Goal: Contribute content: Add original content to the website for others to see

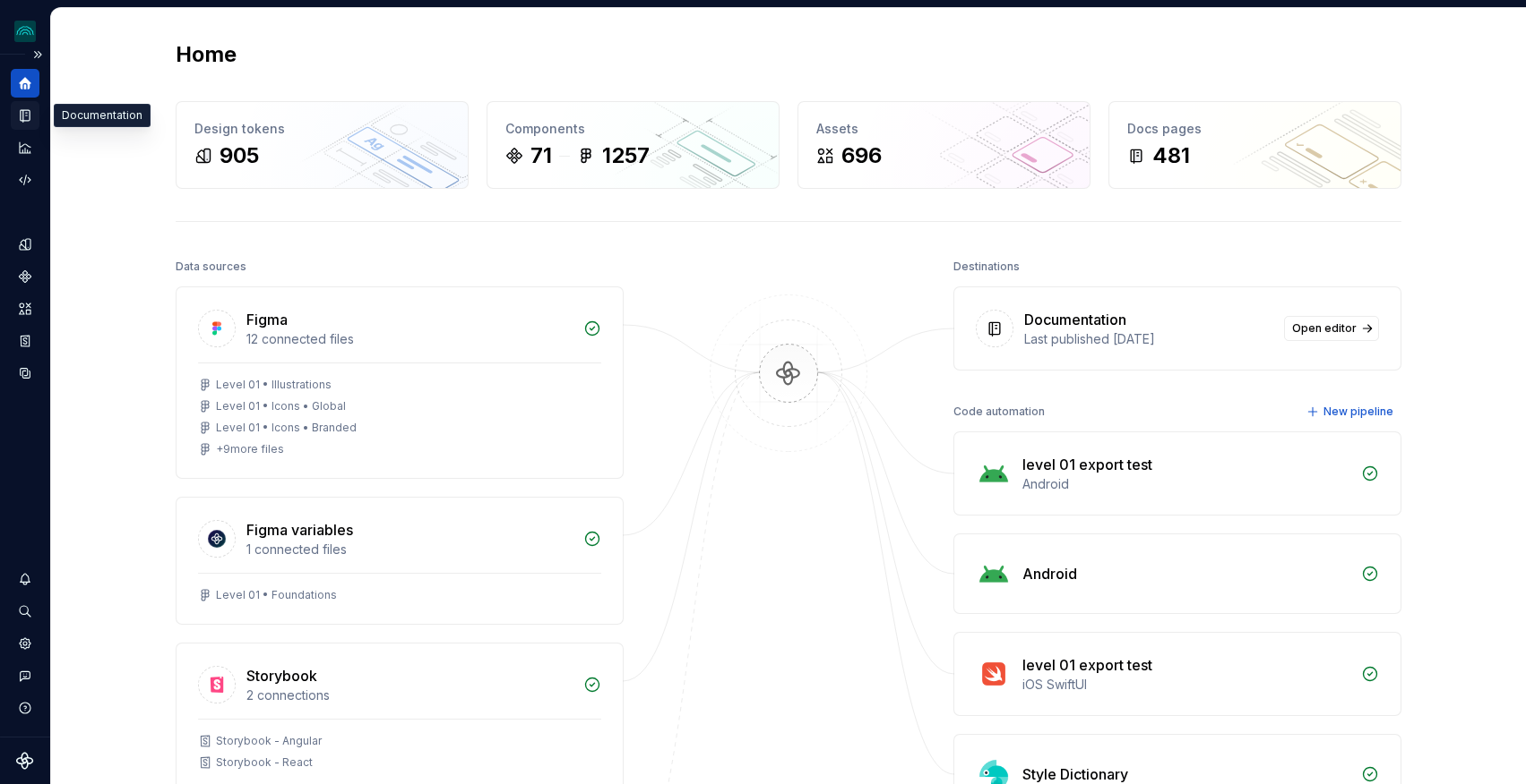
click at [18, 117] on icon "Documentation" at bounding box center [25, 116] width 16 height 16
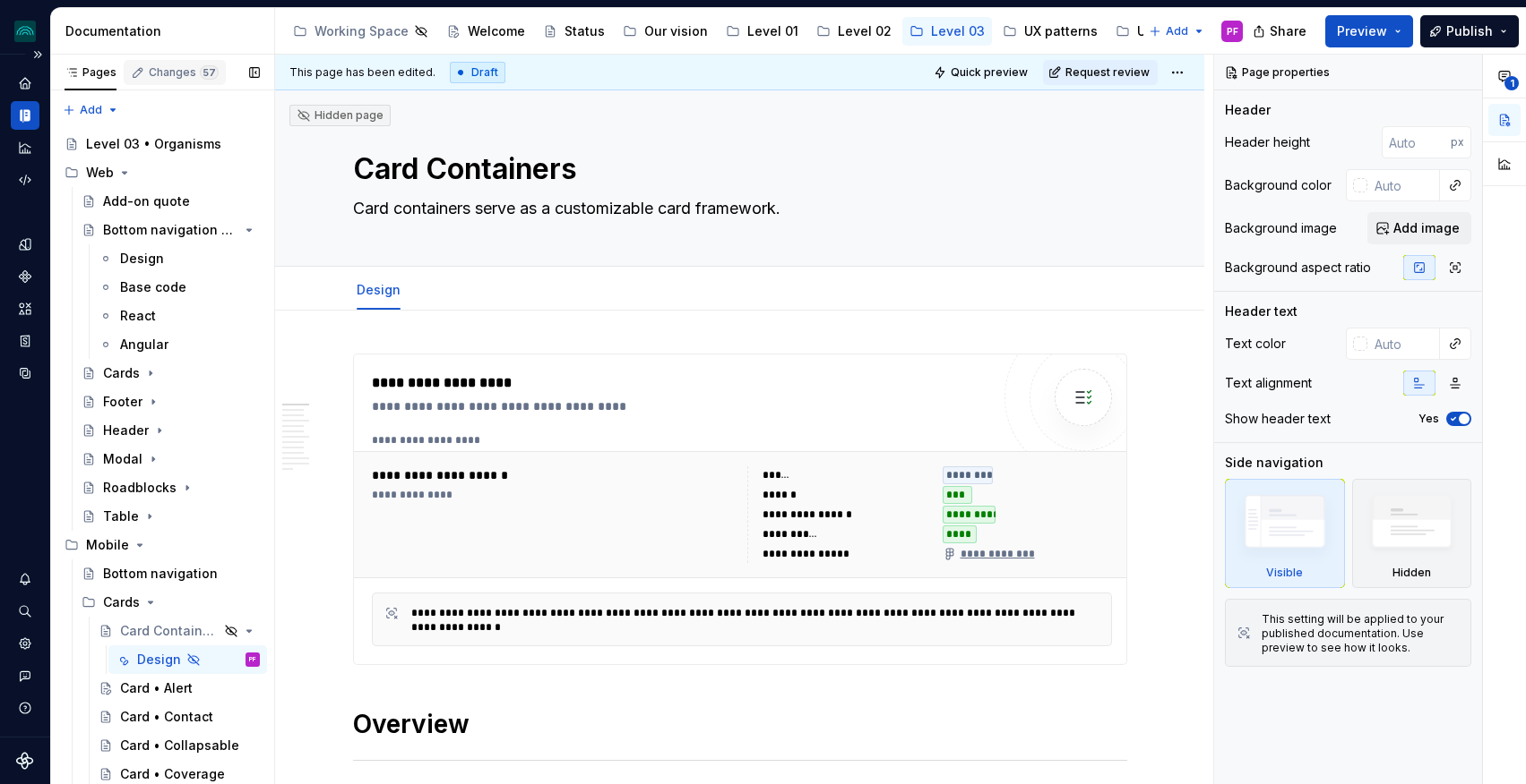
click at [155, 68] on div "Changes 57" at bounding box center [183, 73] width 70 height 14
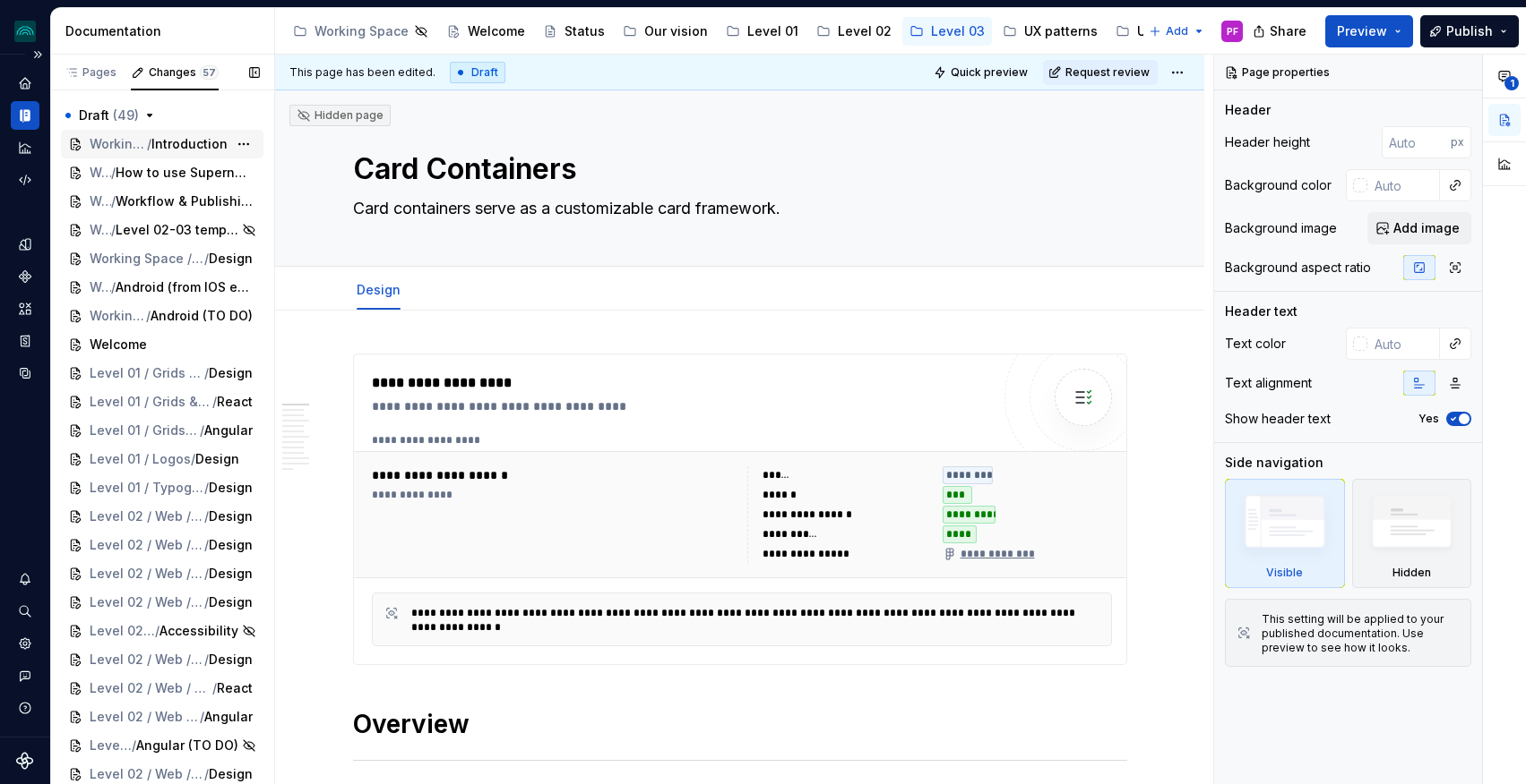
click at [151, 143] on span "/" at bounding box center [149, 144] width 4 height 18
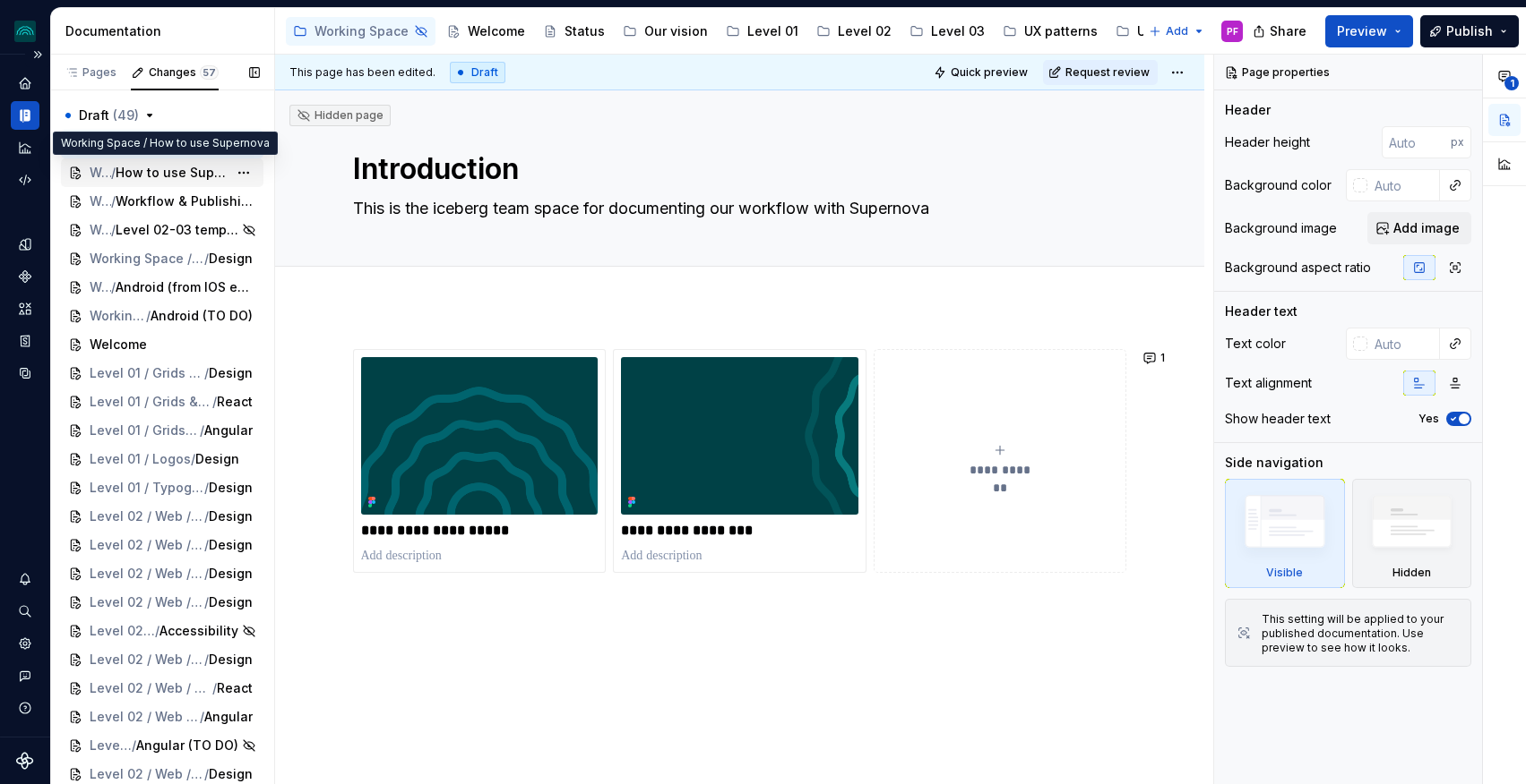
click at [158, 170] on span "How to use Supernova" at bounding box center [171, 173] width 112 height 18
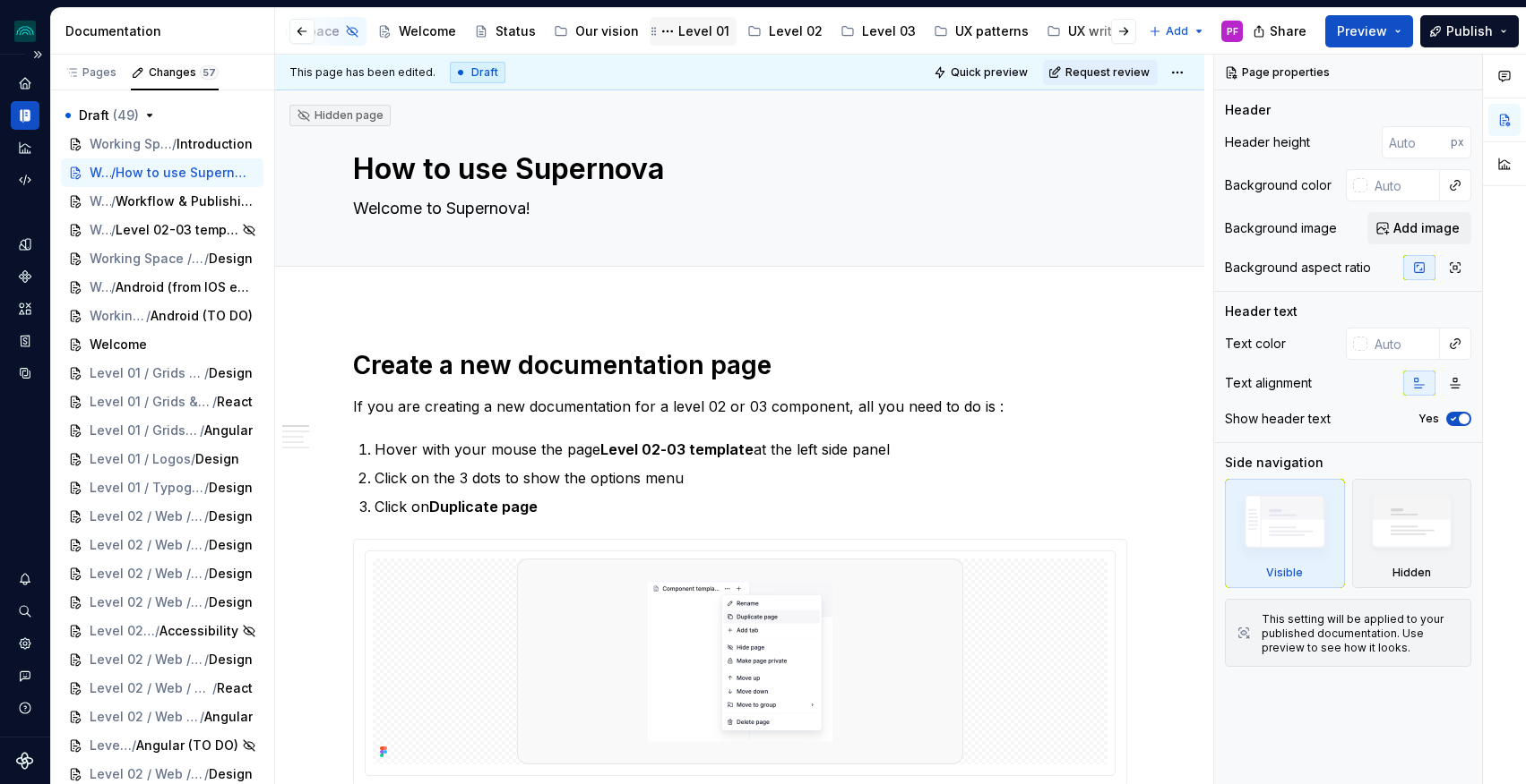
scroll to position [0, 73]
click at [799, 42] on div "Level 02" at bounding box center [781, 31] width 90 height 29
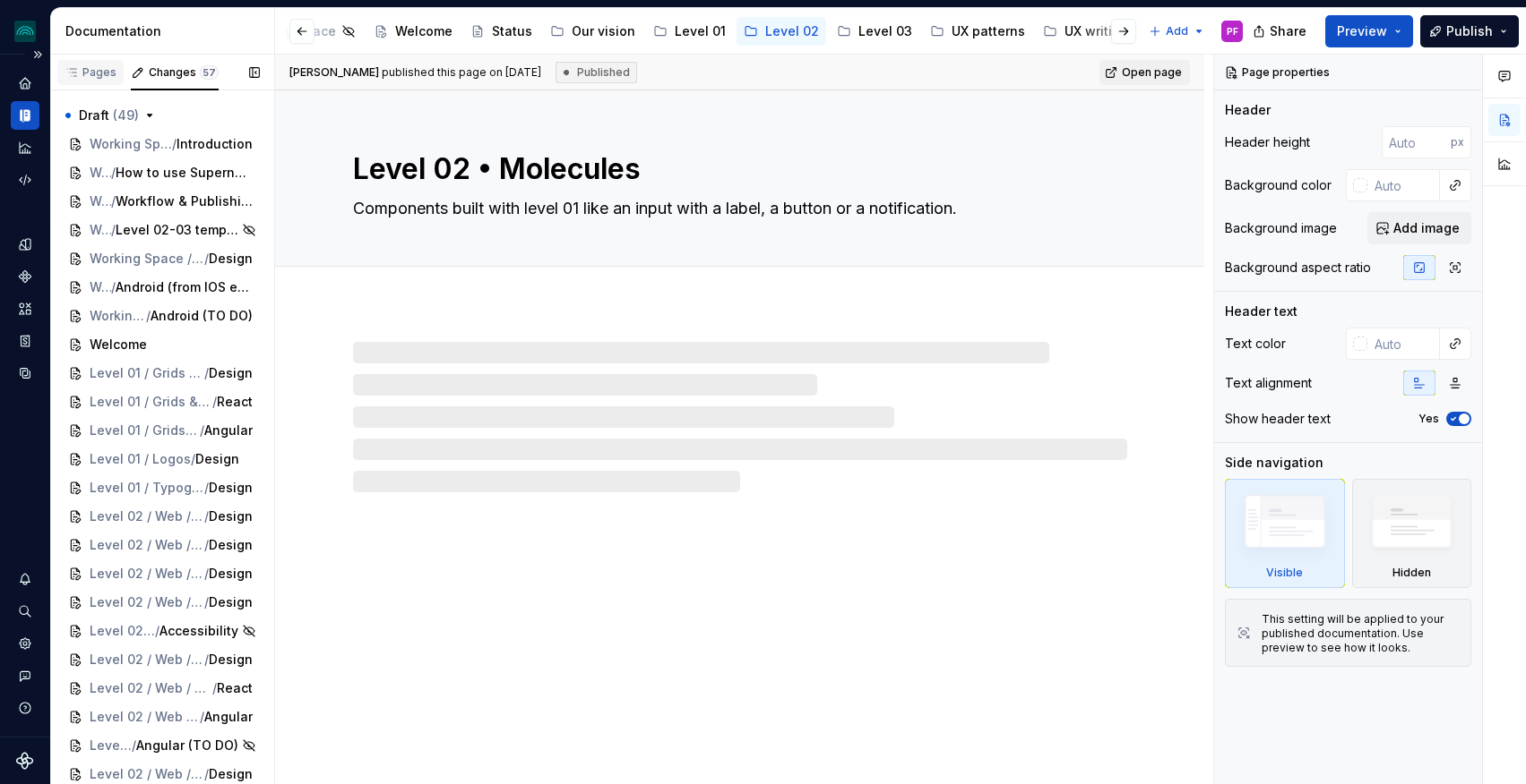
click at [102, 76] on div "Pages" at bounding box center [91, 73] width 52 height 14
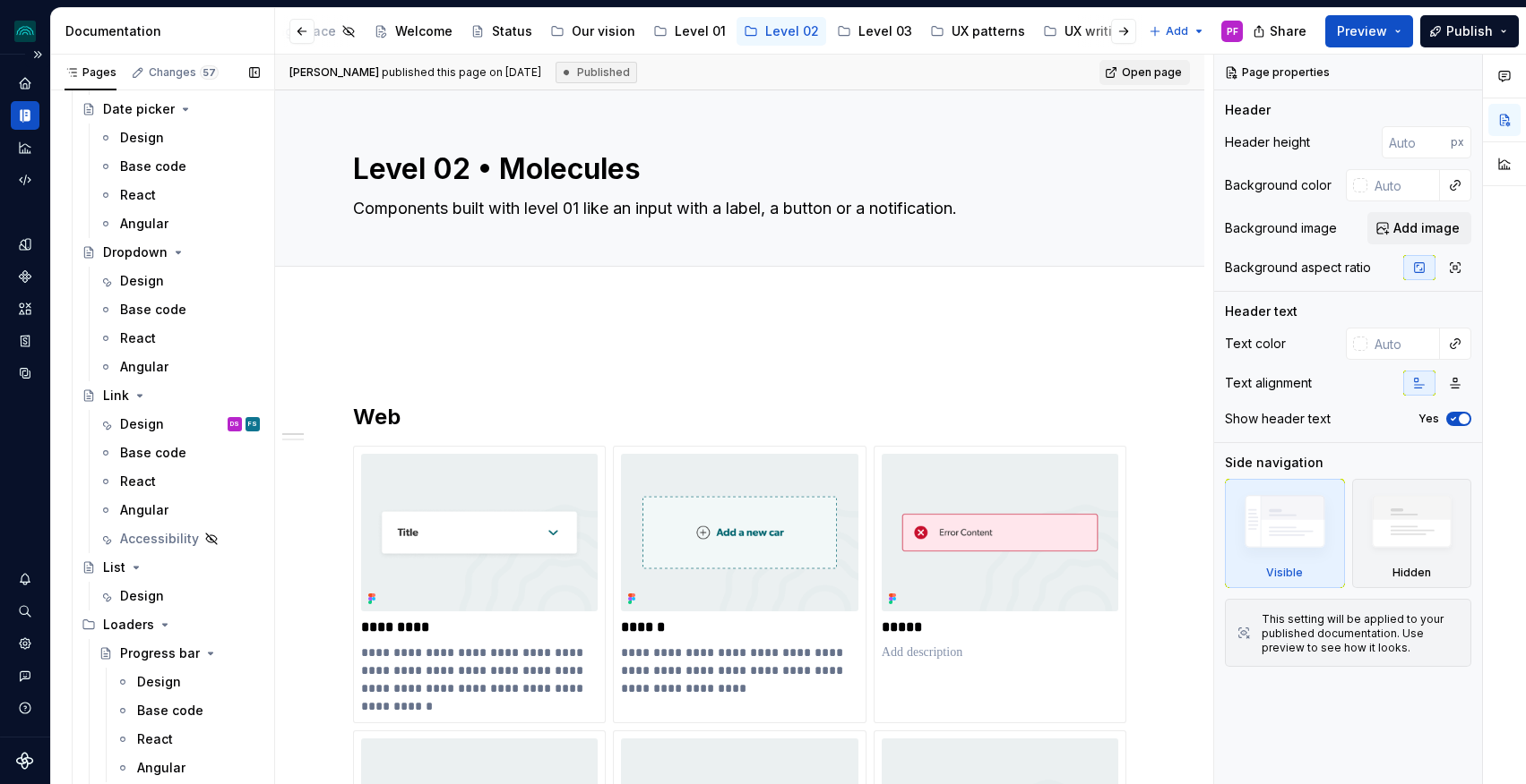
scroll to position [1728, 0]
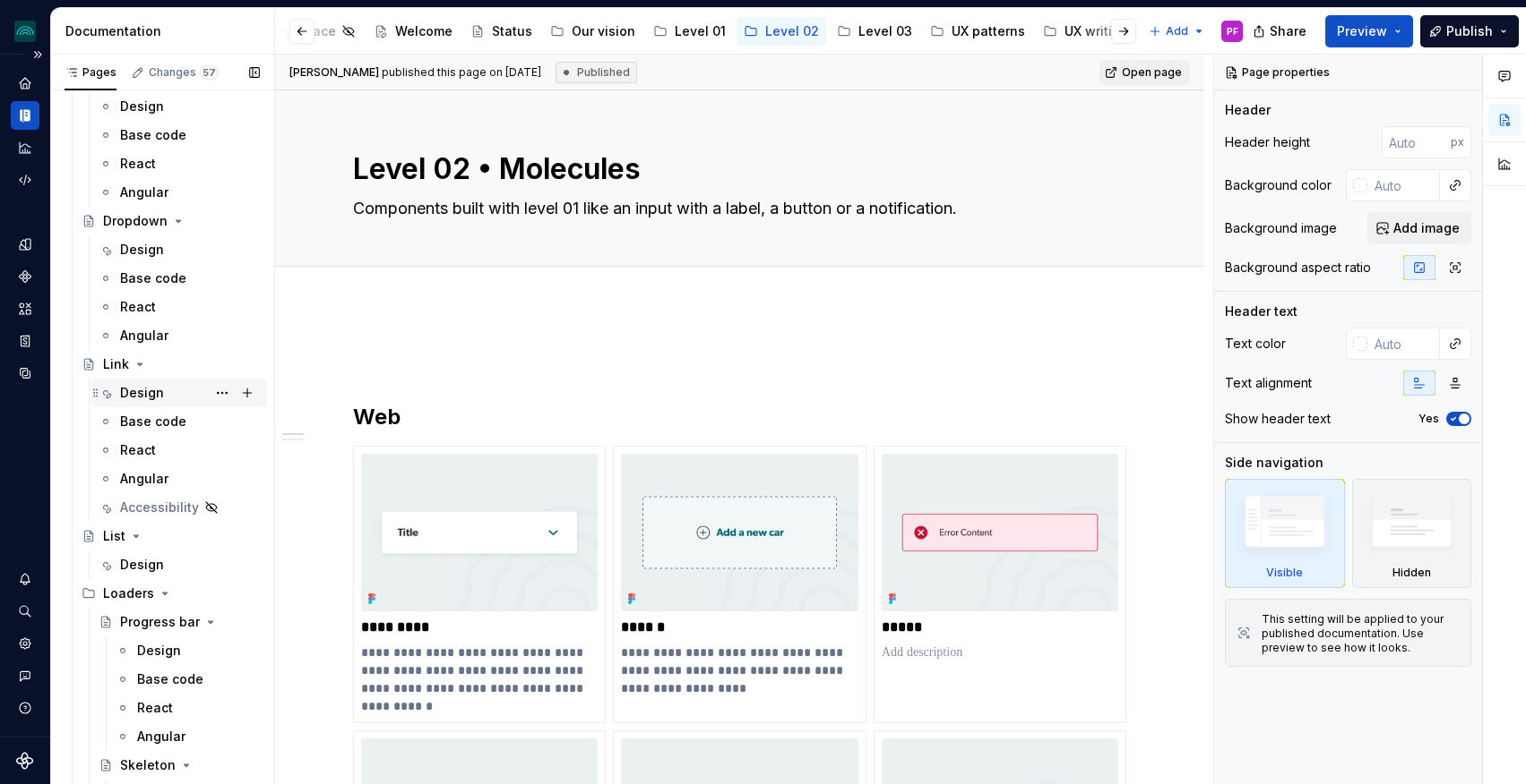
click at [133, 396] on div "Design" at bounding box center [142, 393] width 44 height 18
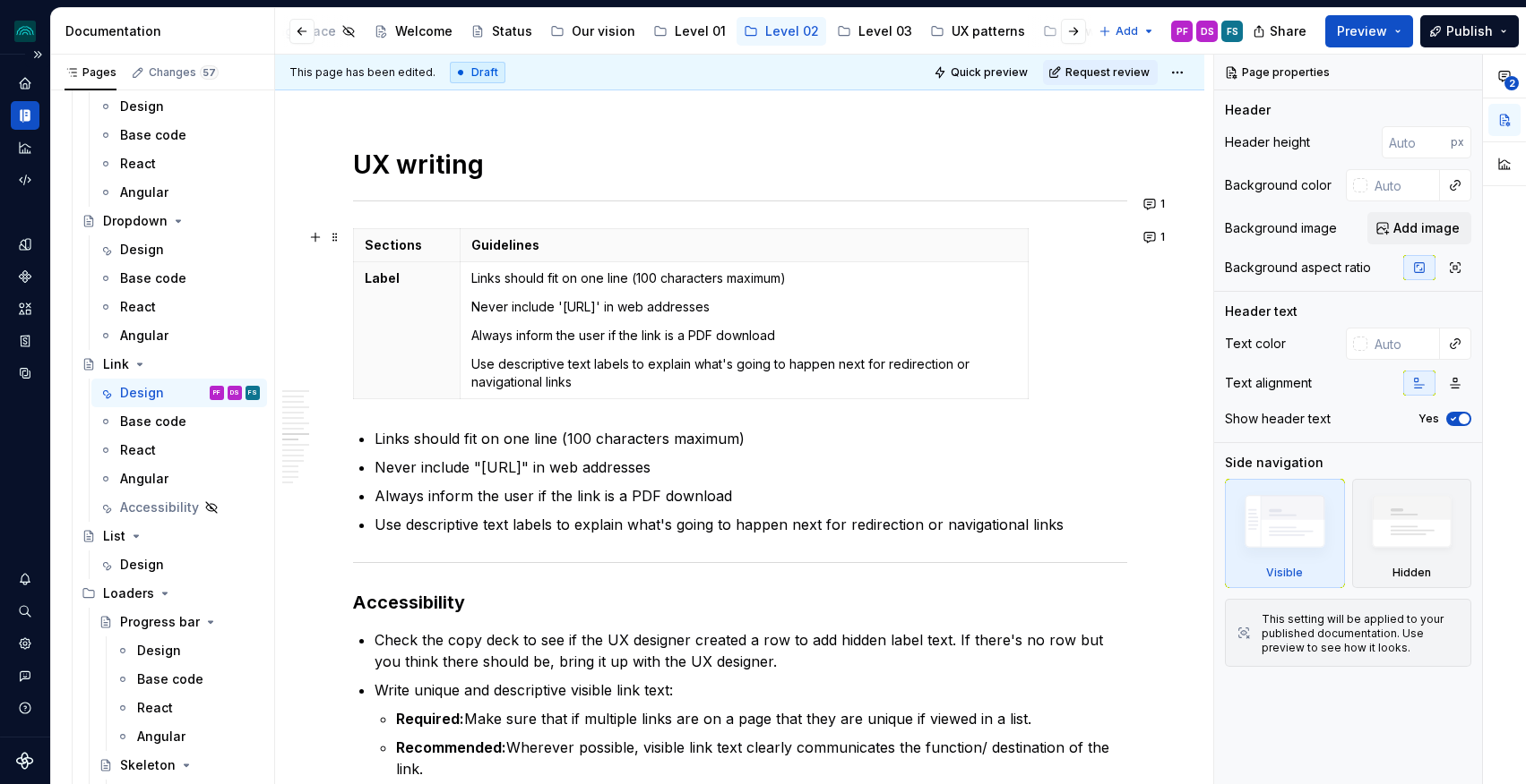
scroll to position [2786, 0]
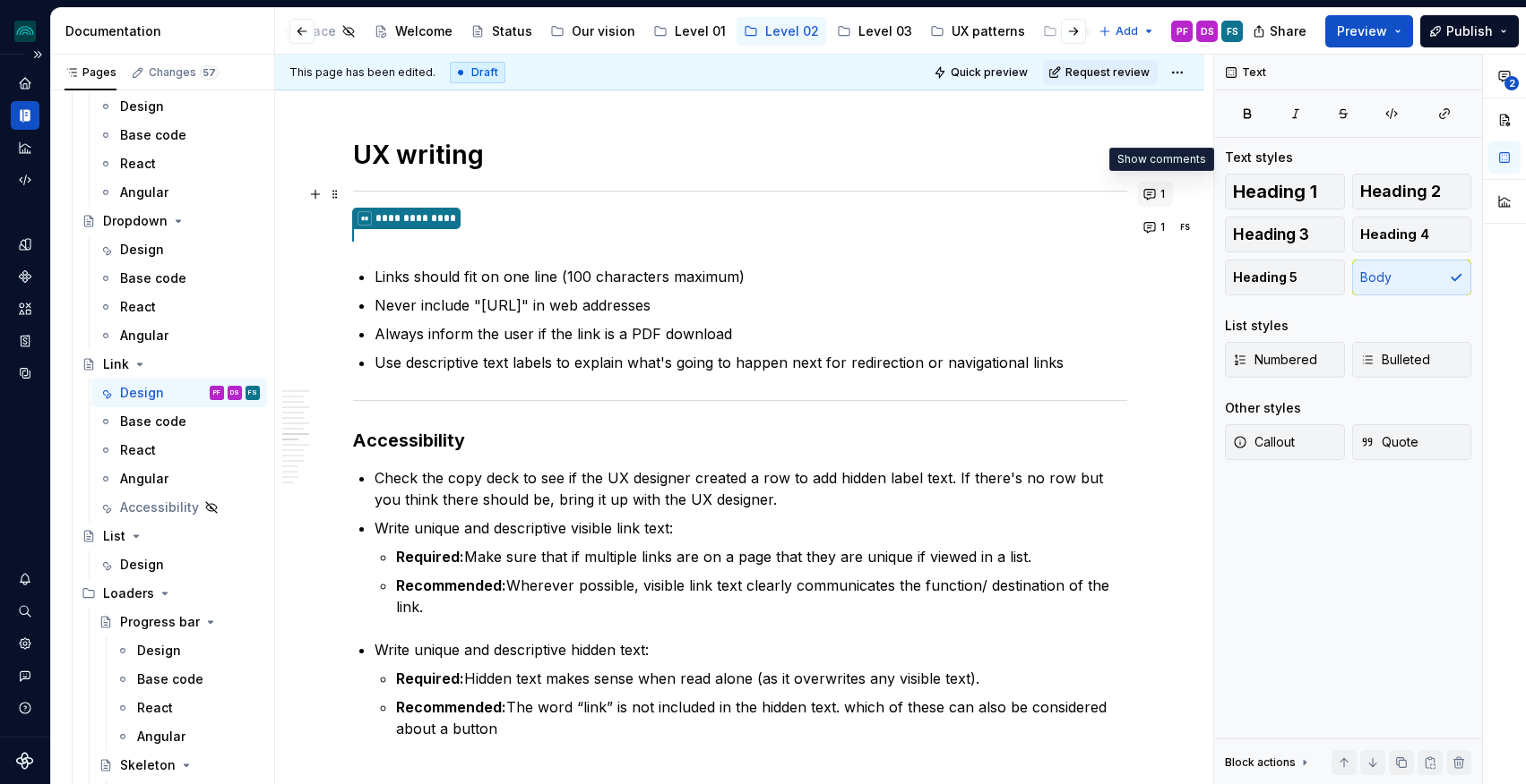
click at [1165, 191] on span "1" at bounding box center [1162, 194] width 4 height 14
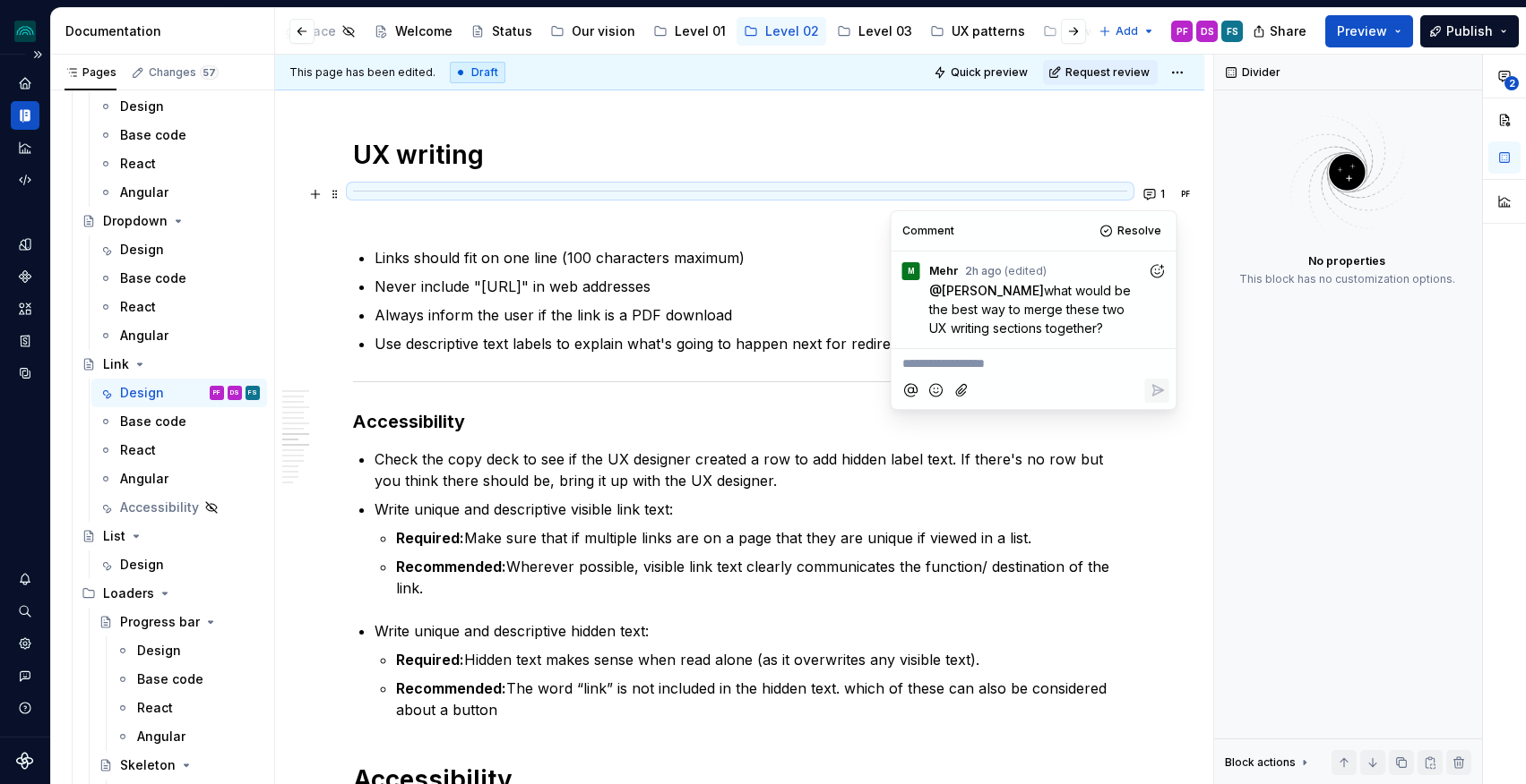
click at [1166, 172] on div "**********" at bounding box center [740, 476] width 929 height 5860
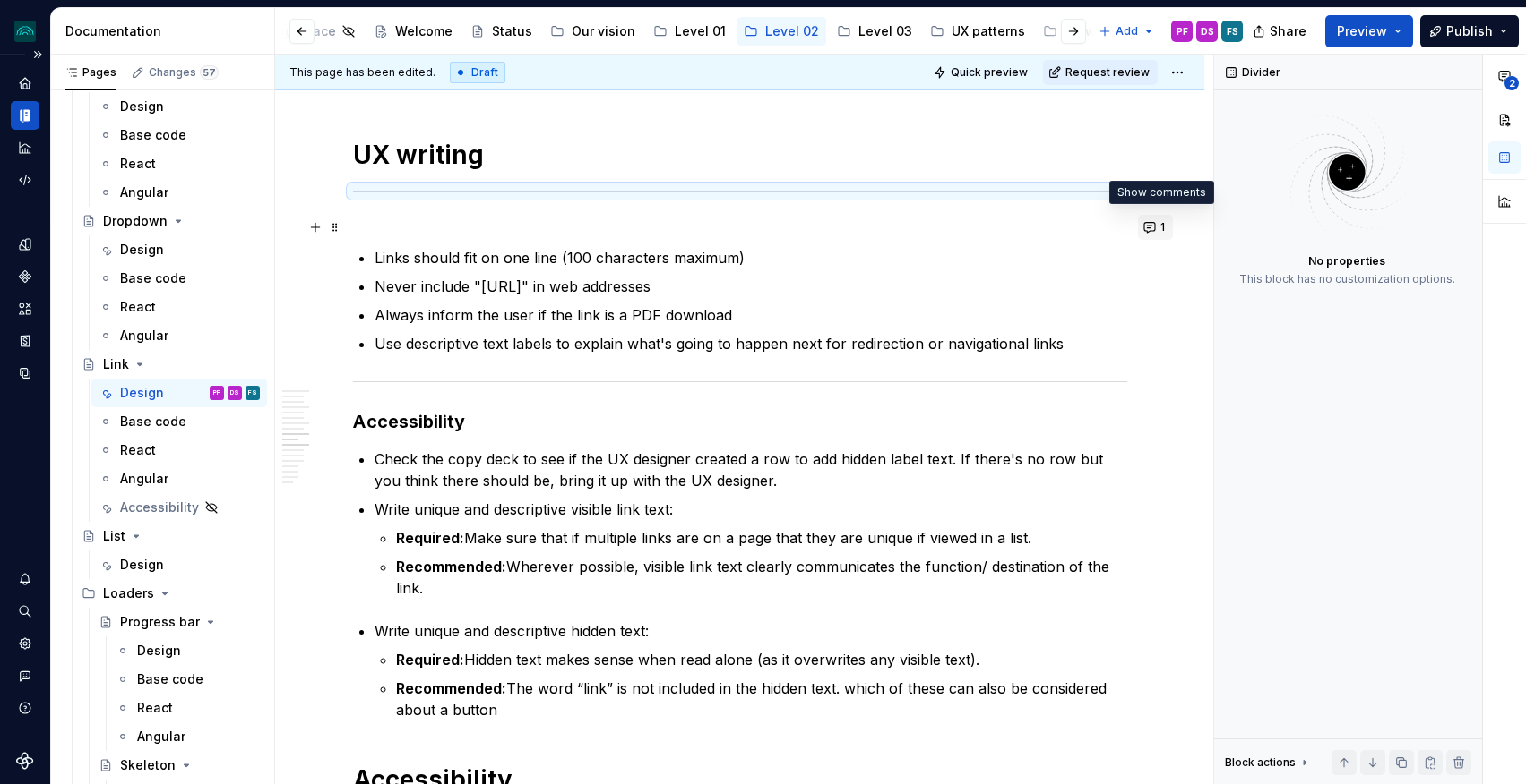
click at [1161, 225] on button "1" at bounding box center [1155, 227] width 35 height 25
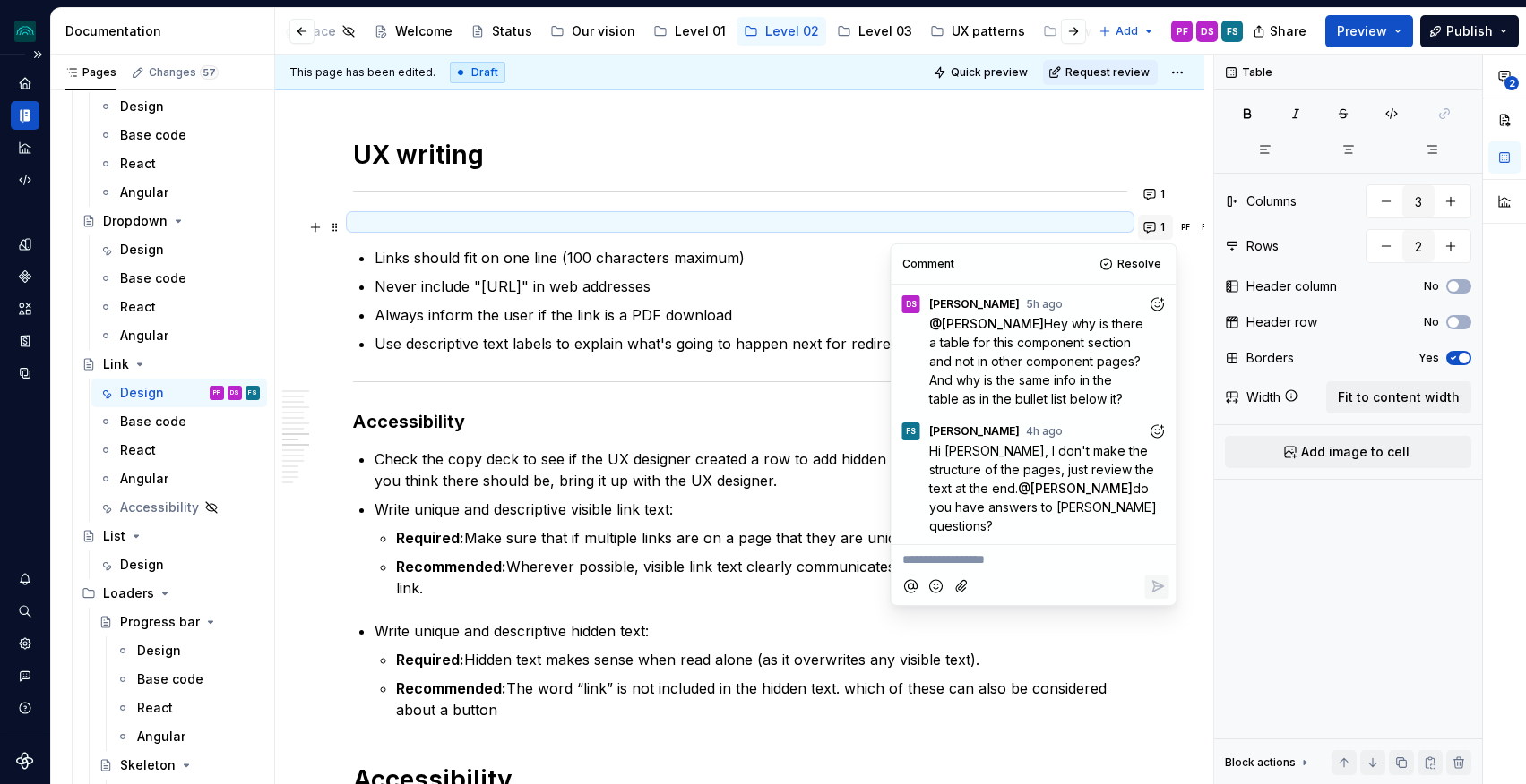
click at [1161, 225] on button "1" at bounding box center [1155, 227] width 35 height 25
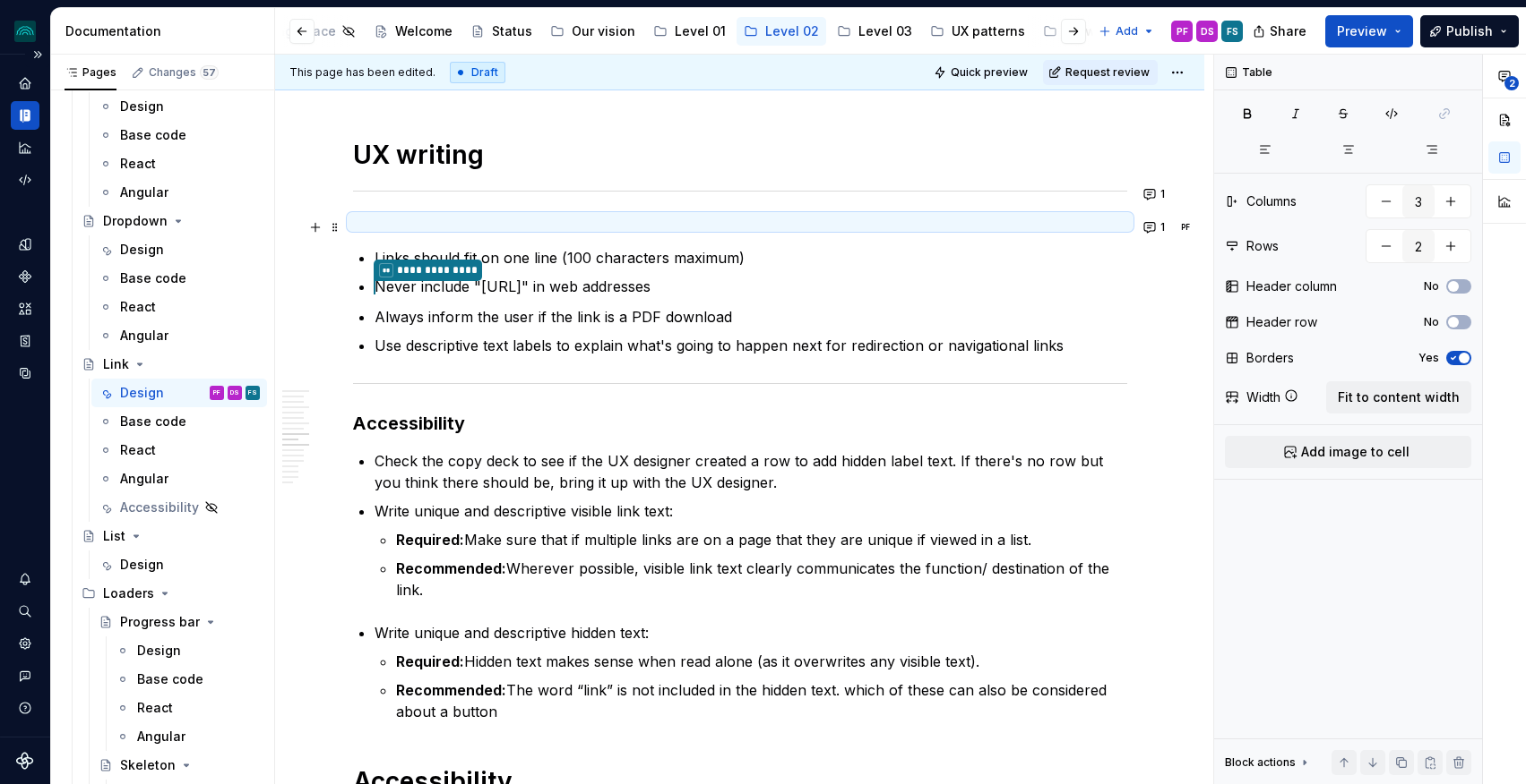
click at [395, 229] on div "**********" at bounding box center [740, 370] width 774 height 5561
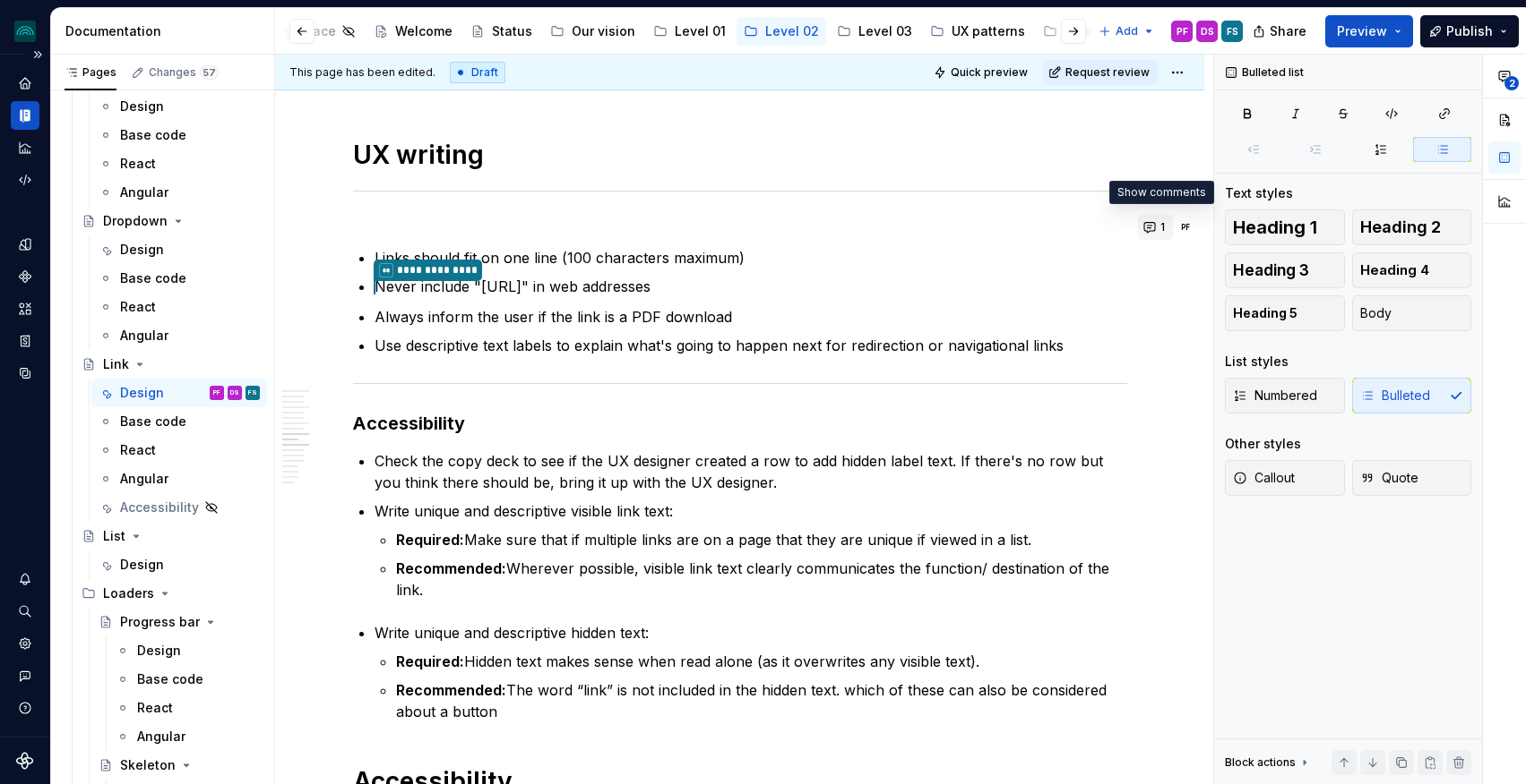
click at [1159, 227] on button "1" at bounding box center [1155, 227] width 35 height 25
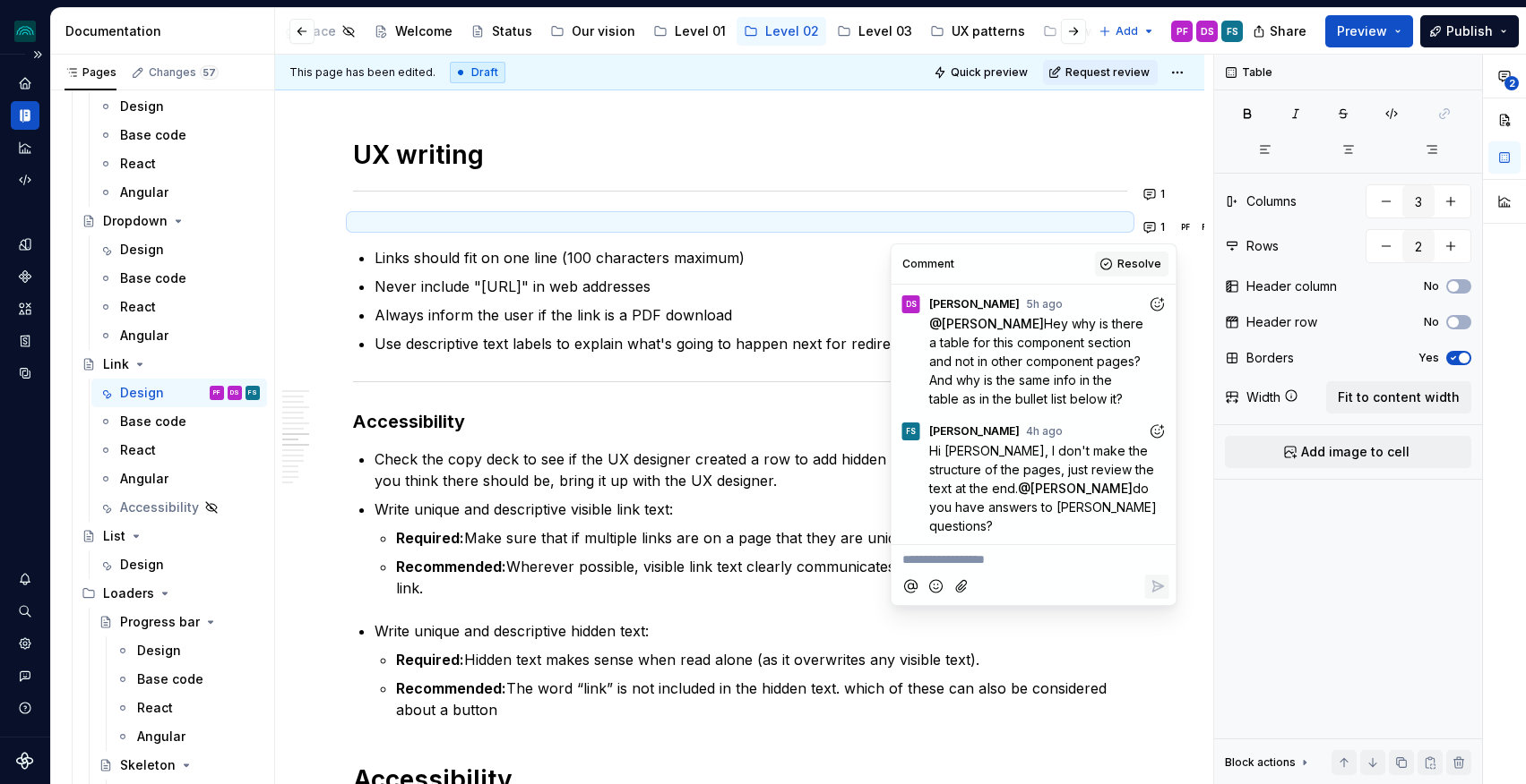
click at [1124, 269] on span "Resolve" at bounding box center [1139, 264] width 44 height 14
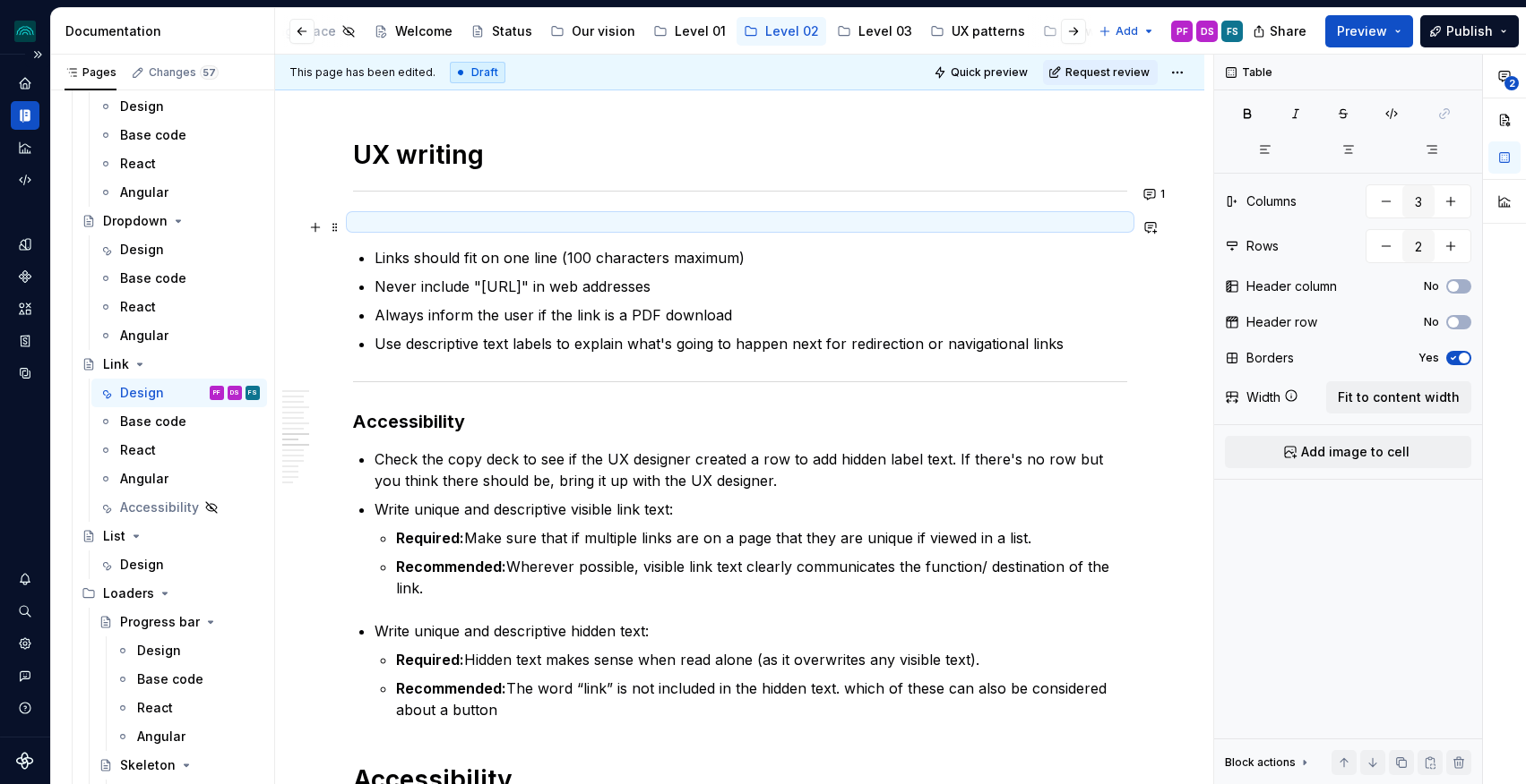
click at [687, 222] on div at bounding box center [740, 221] width 774 height 7
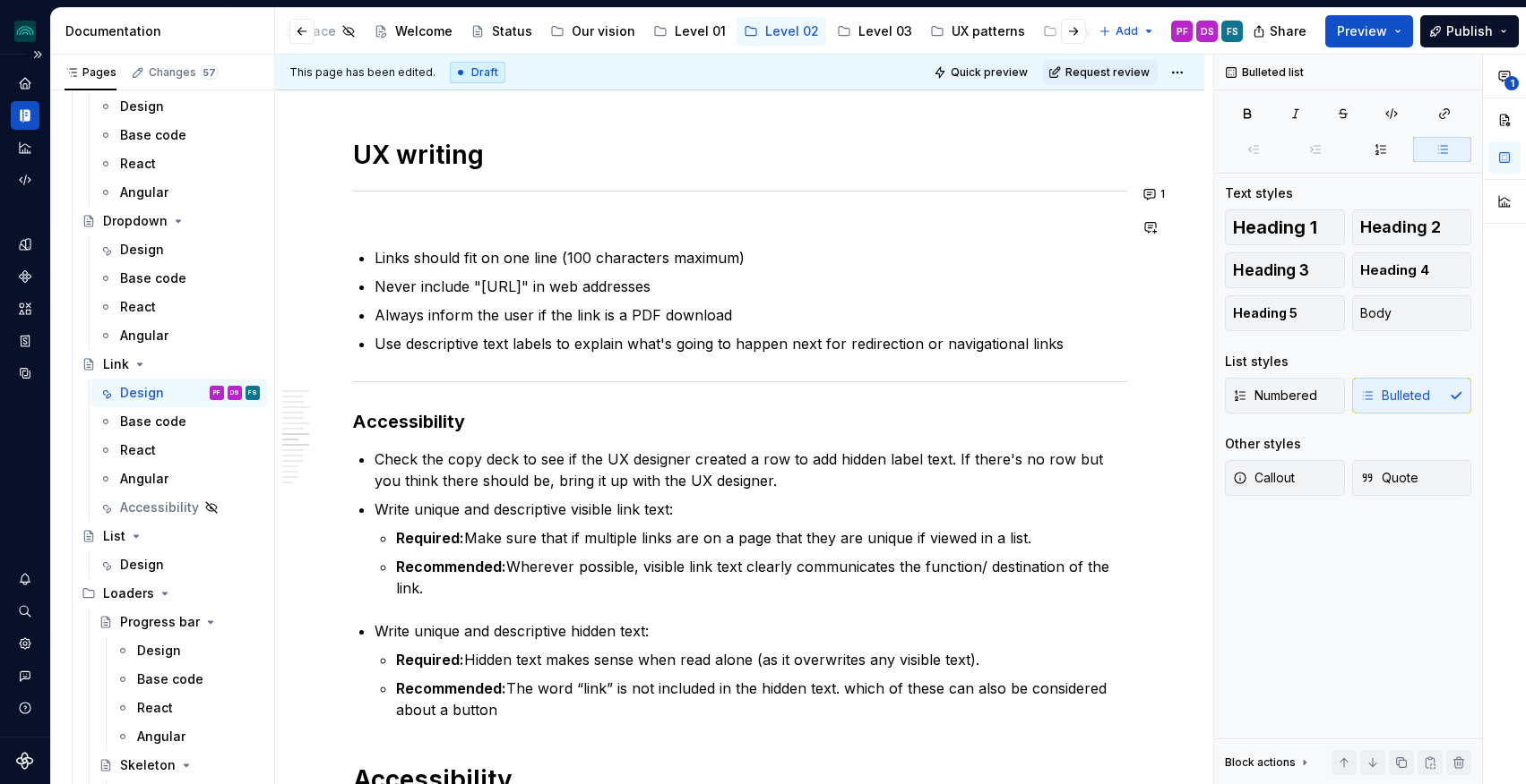
click at [641, 217] on div "**********" at bounding box center [740, 369] width 774 height 5559
click at [644, 225] on div at bounding box center [740, 221] width 774 height 7
click at [425, 219] on div at bounding box center [740, 221] width 774 height 7
click at [371, 219] on div at bounding box center [740, 221] width 774 height 7
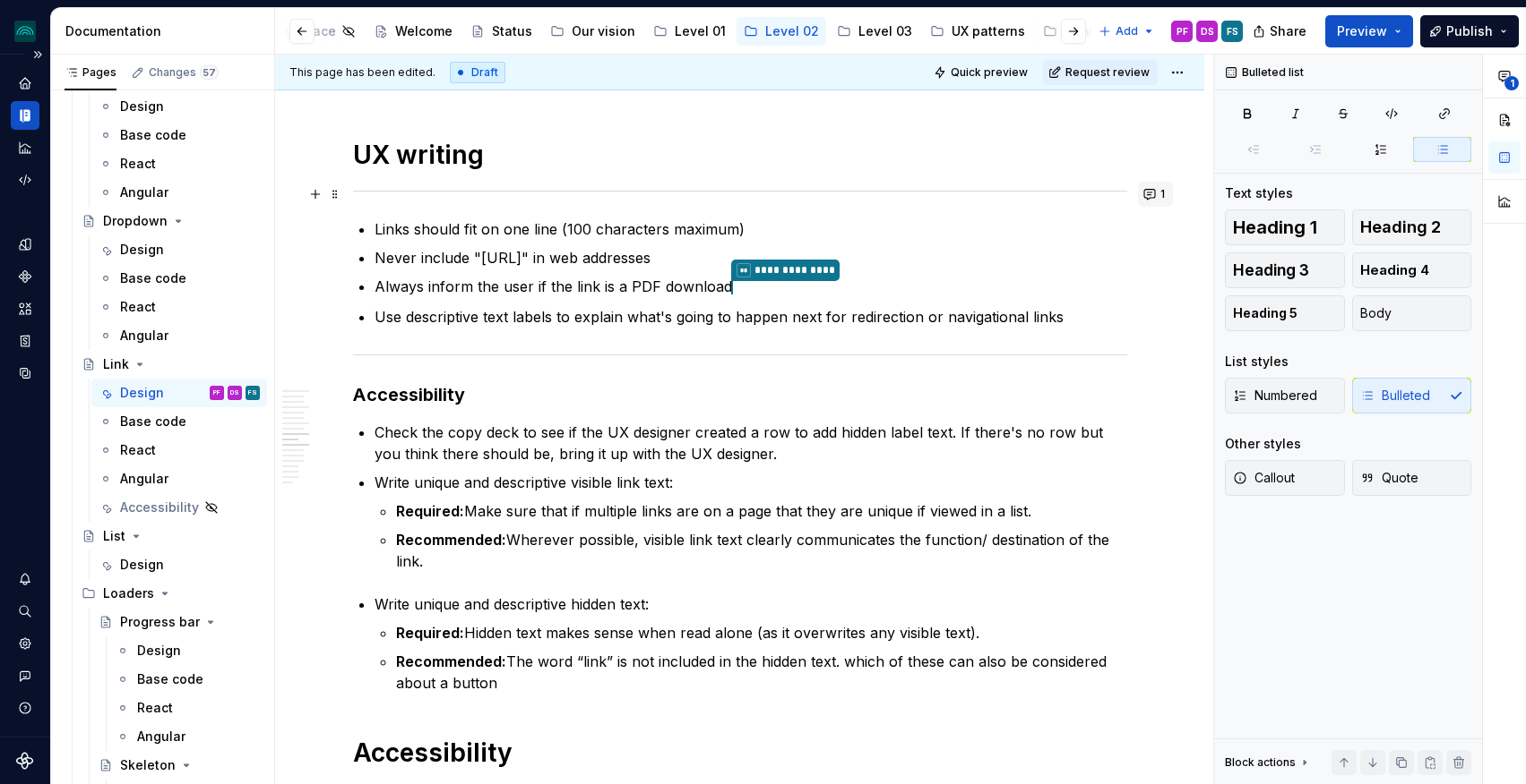
click at [1157, 188] on button "1" at bounding box center [1155, 193] width 35 height 25
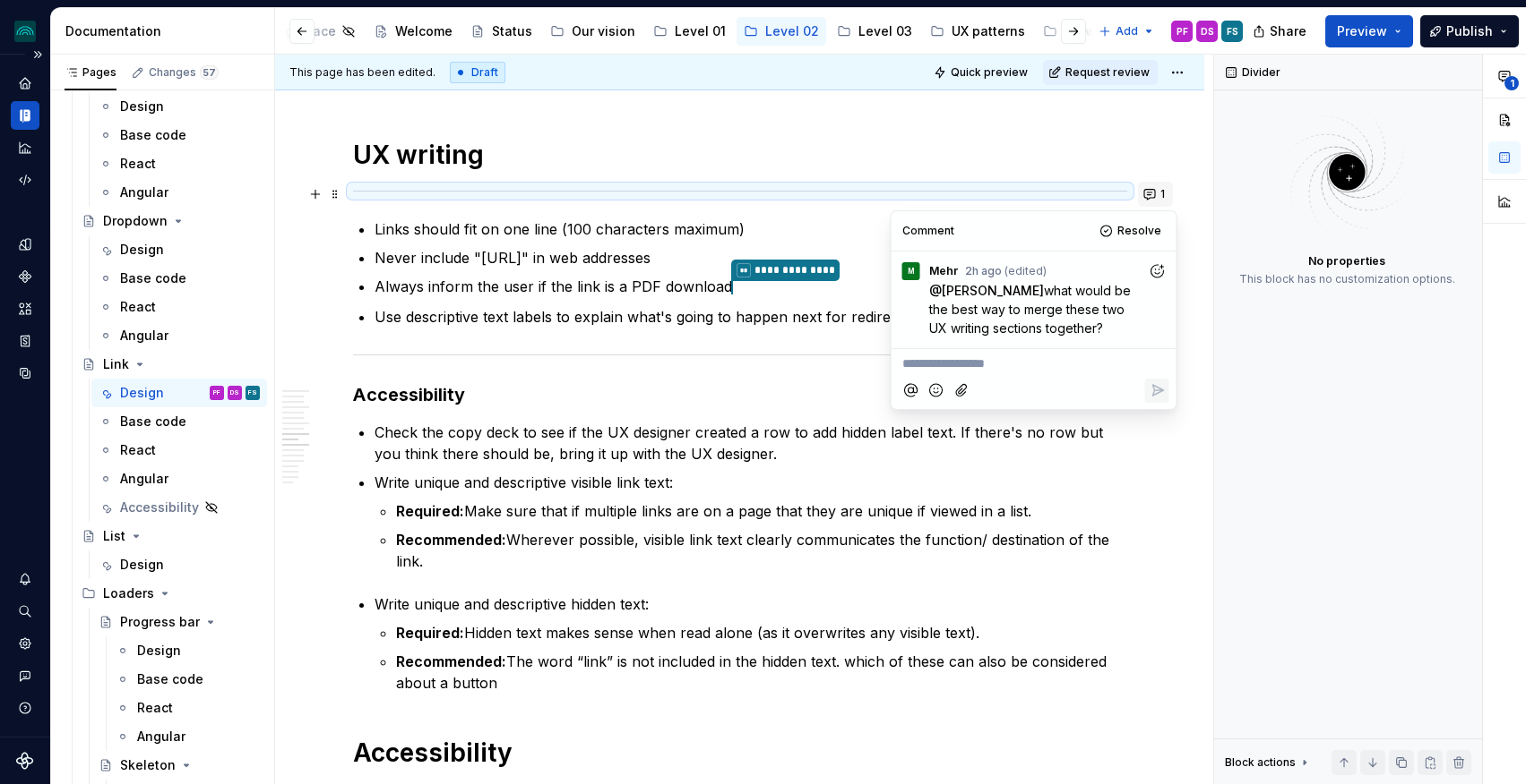
click at [1157, 188] on button "1" at bounding box center [1155, 193] width 35 height 25
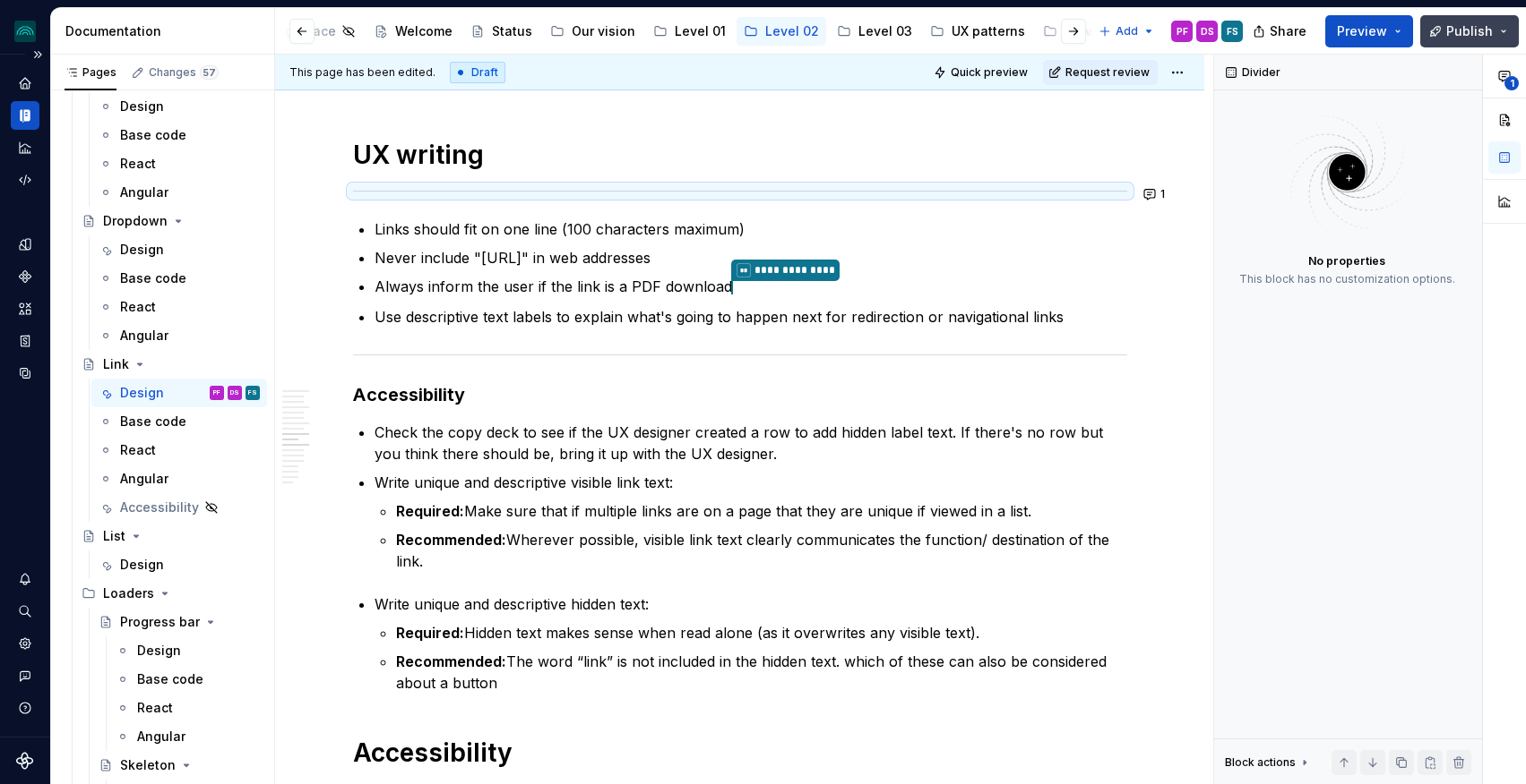
click at [1458, 21] on button "Publish" at bounding box center [1469, 31] width 99 height 32
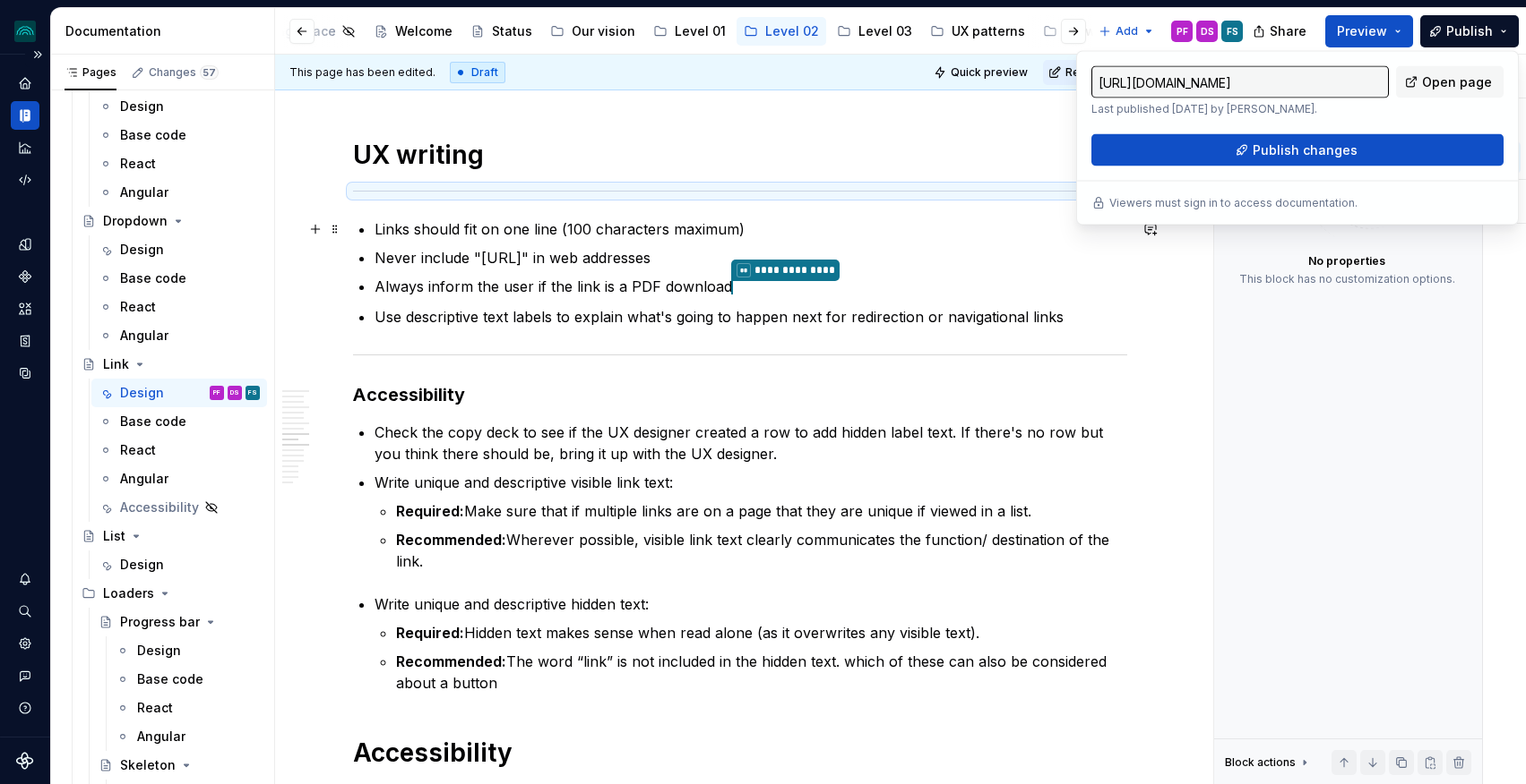
click at [441, 235] on p "Links should fit on one line (100 characters maximum)" at bounding box center [751, 229] width 753 height 22
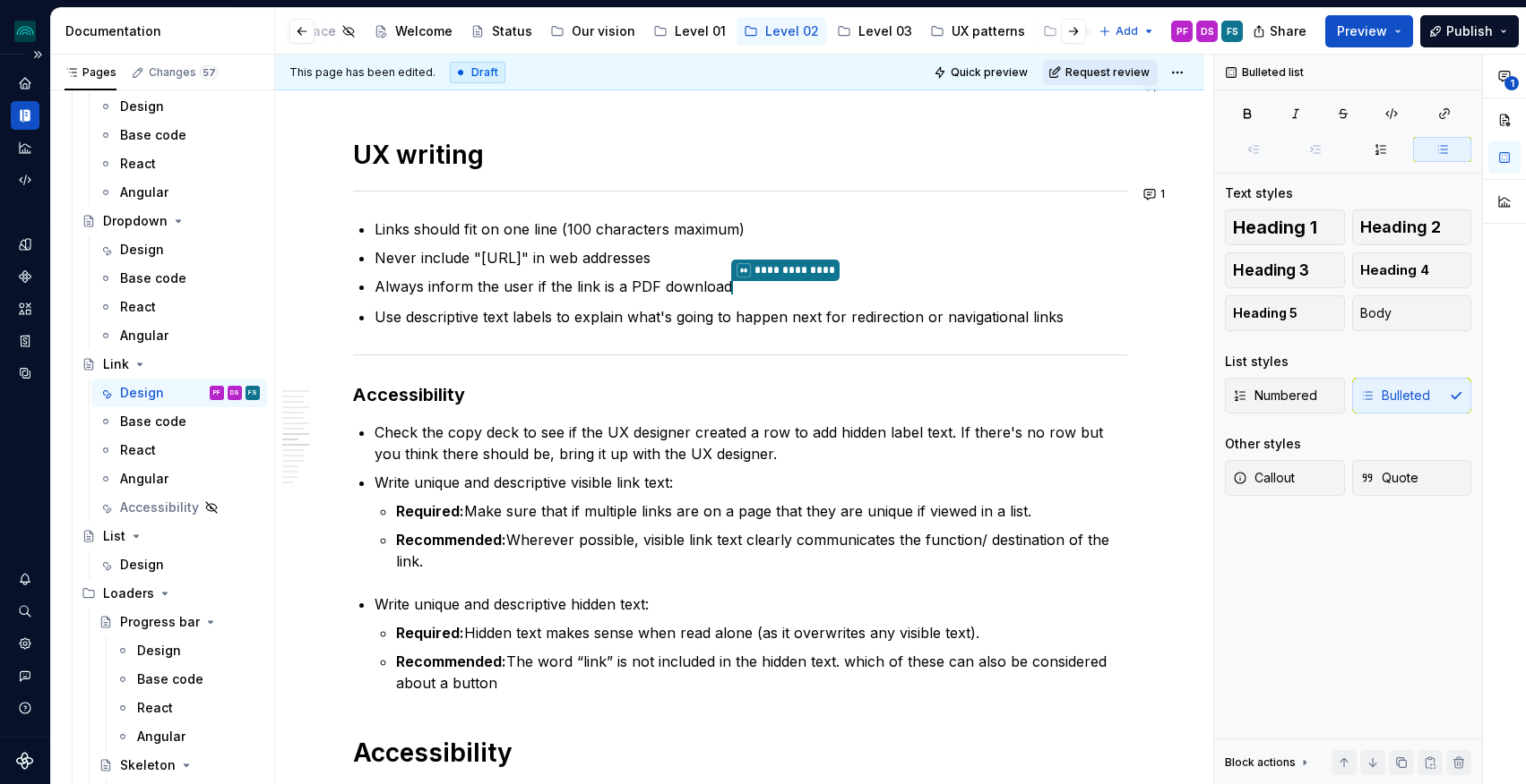
click at [1119, 78] on span "Request review" at bounding box center [1107, 73] width 84 height 14
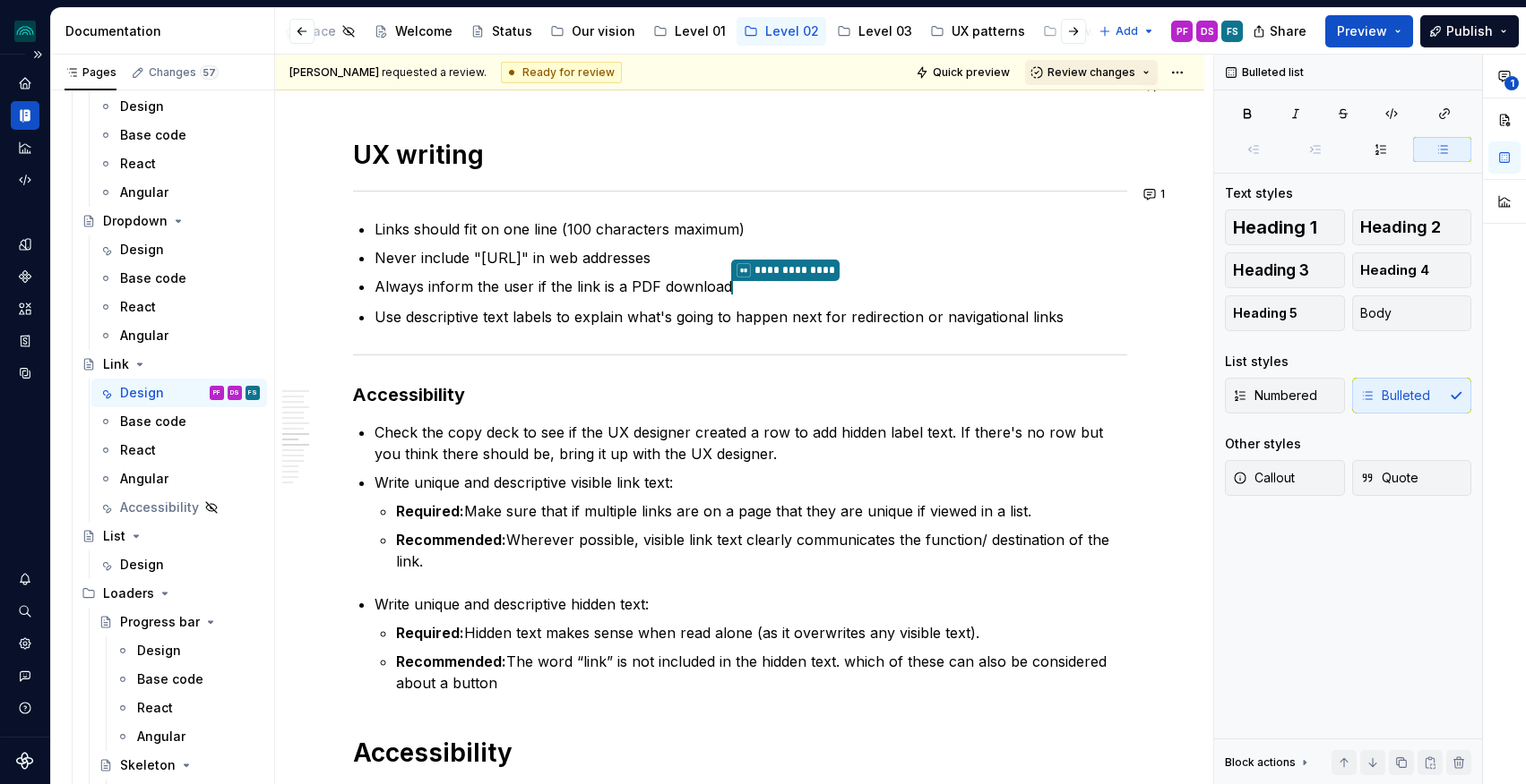
click at [1151, 75] on button "Review changes" at bounding box center [1090, 72] width 133 height 25
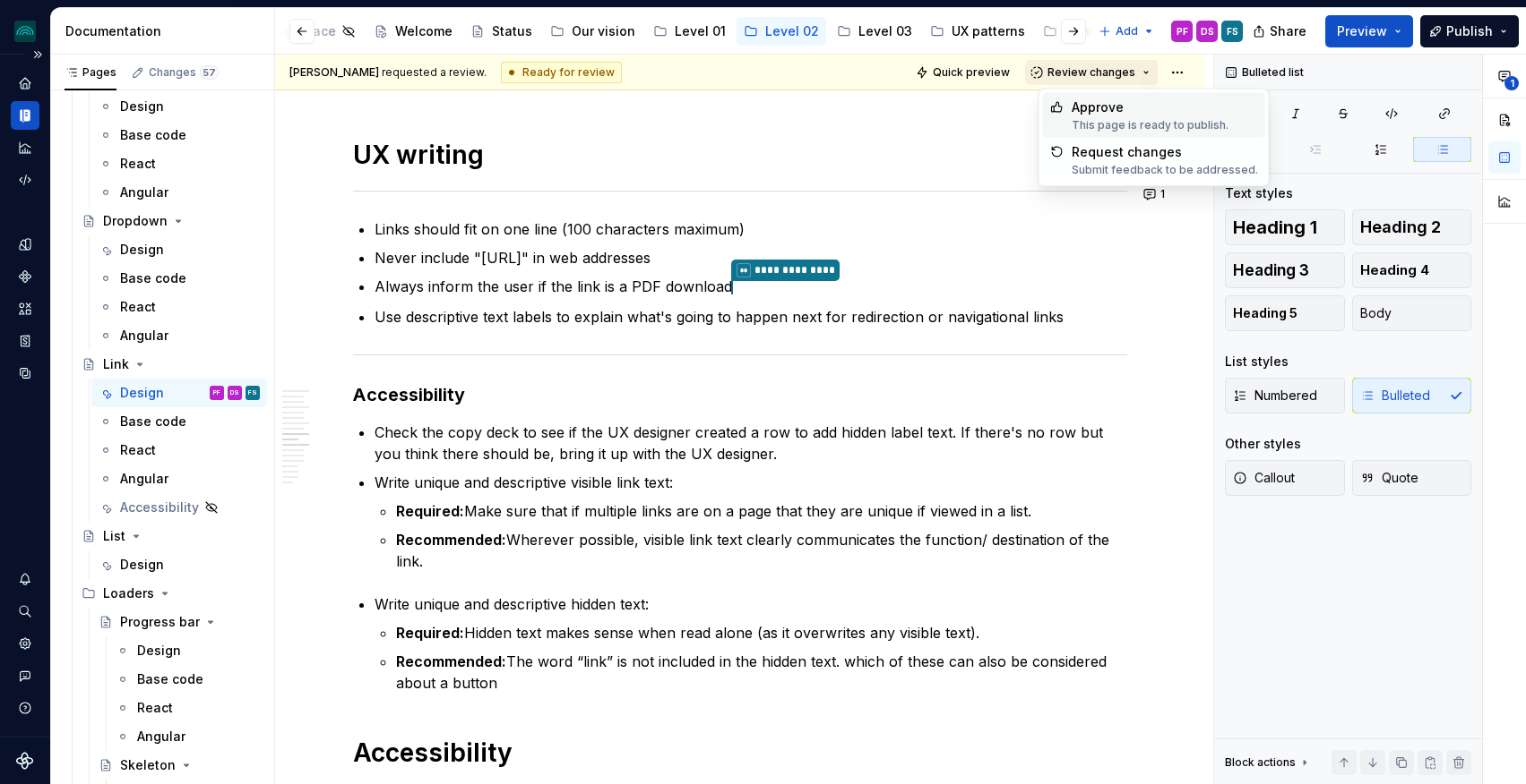
click at [1153, 71] on button "Review changes" at bounding box center [1090, 72] width 133 height 25
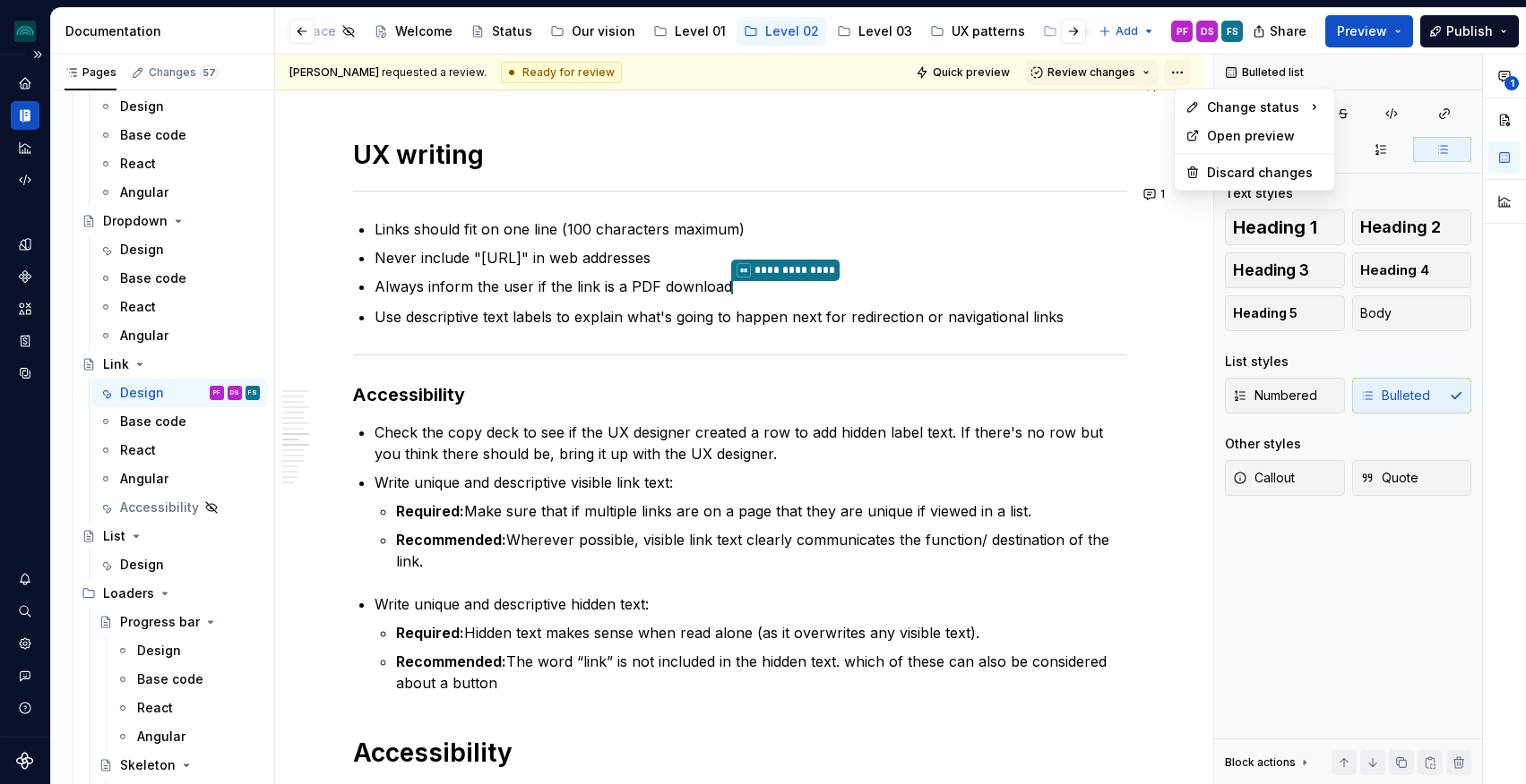
click at [1174, 70] on html "iceberg PF Design system data Documentation Accessibility guide for tree Page t…" at bounding box center [763, 392] width 1526 height 784
click at [1395, 192] on div "Ready for publish" at bounding box center [1447, 198] width 125 height 18
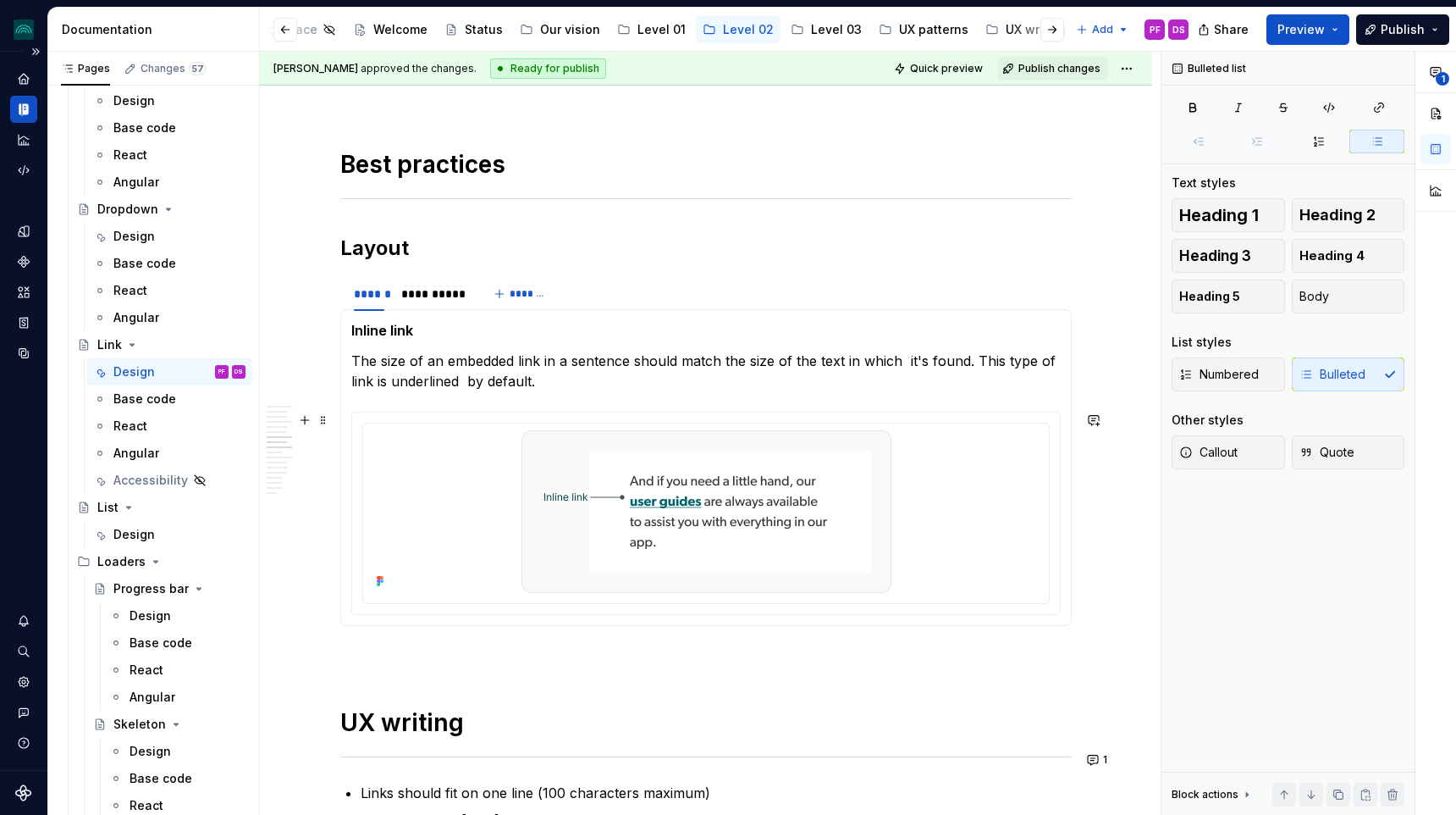
scroll to position [2060, 0]
type textarea "*"
